Goal: Find specific page/section

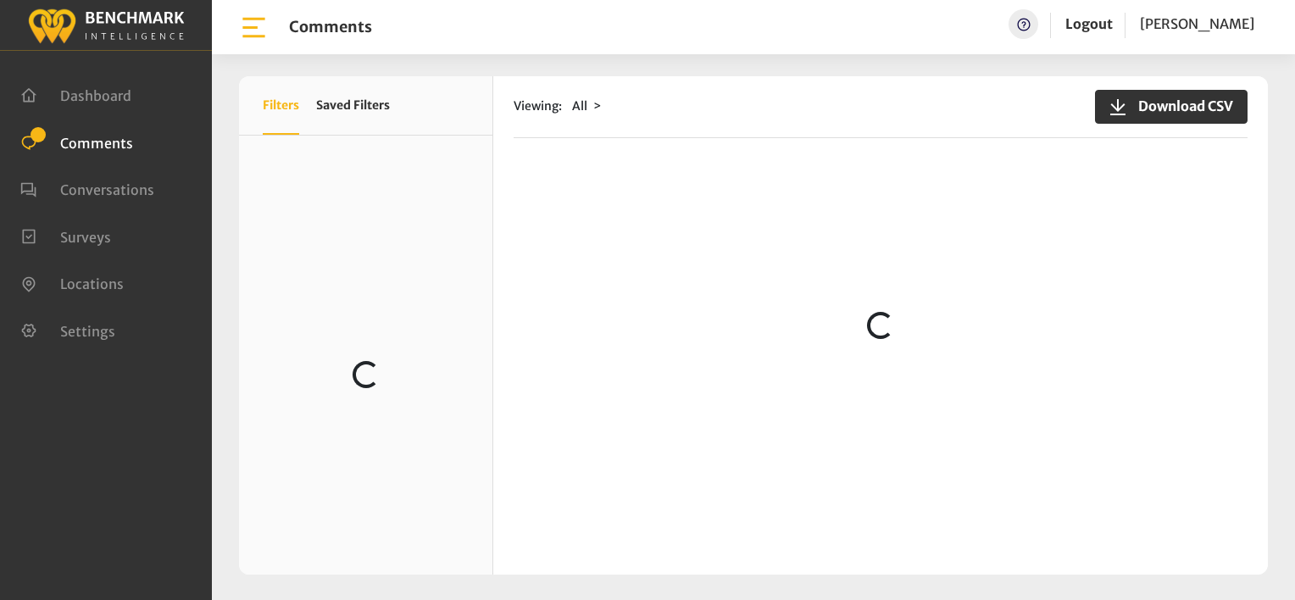
scroll to position [932, 0]
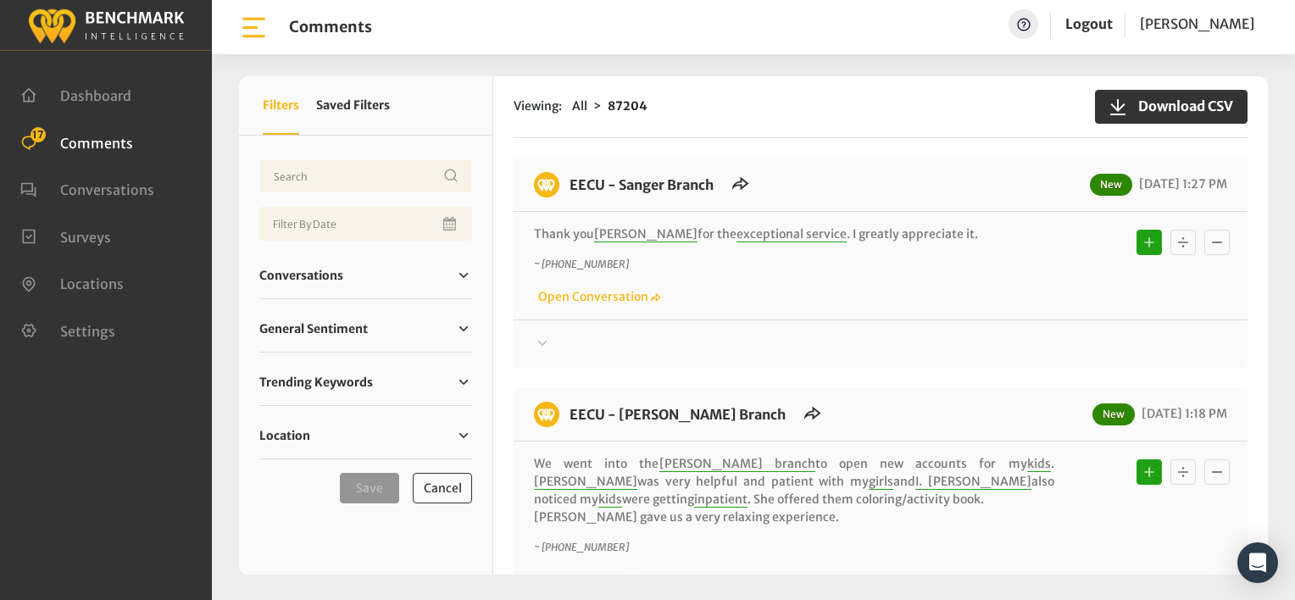
click at [756, 119] on div "Viewing: All 87204 Download CSV" at bounding box center [880, 107] width 734 height 62
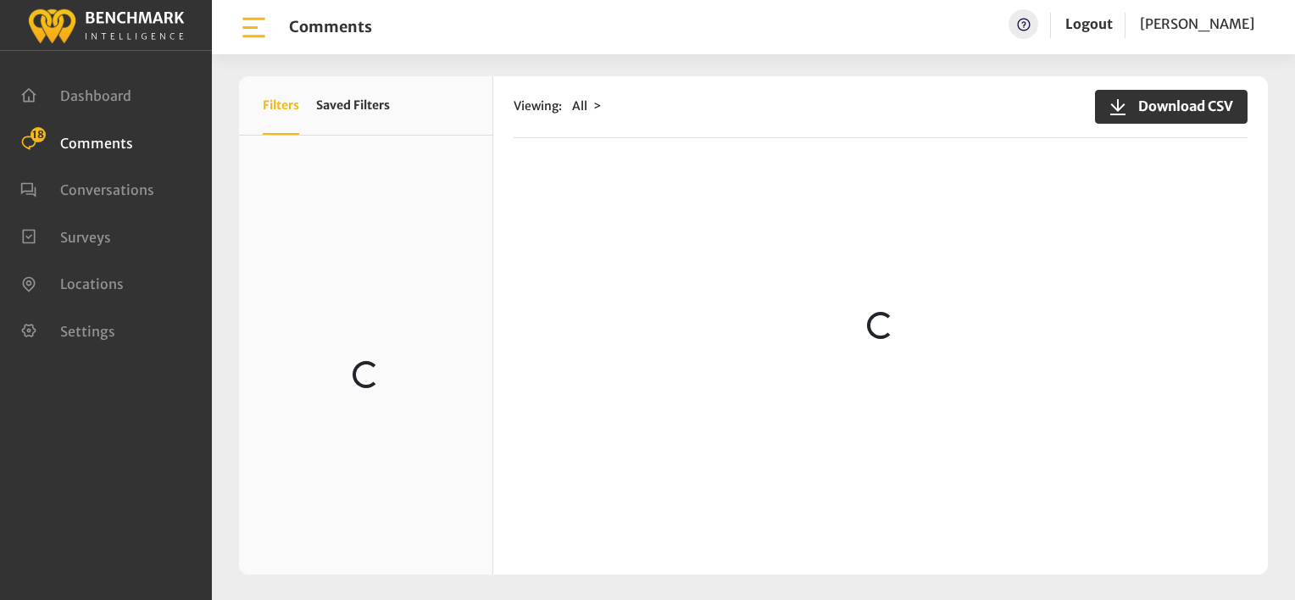
scroll to position [2118, 0]
